Goal: Task Accomplishment & Management: Complete application form

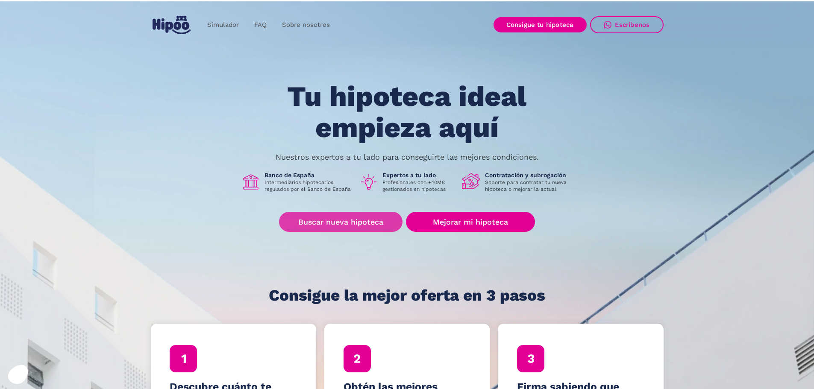
click at [352, 218] on link "Buscar nueva hipoteca" at bounding box center [340, 222] width 123 height 20
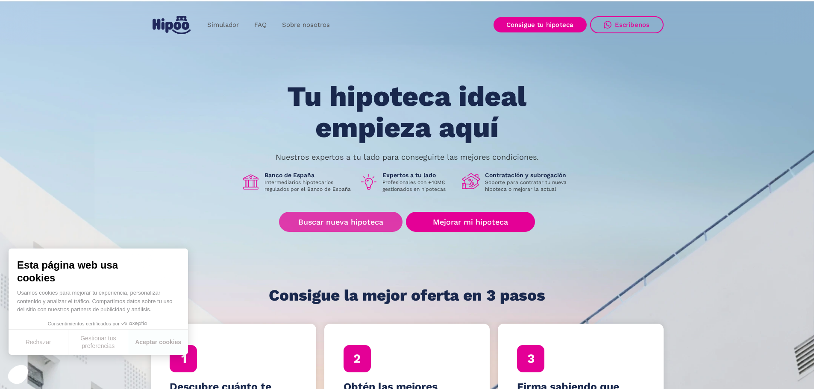
click at [365, 225] on link "Buscar nueva hipoteca" at bounding box center [340, 222] width 123 height 20
